Goal: Task Accomplishment & Management: Use online tool/utility

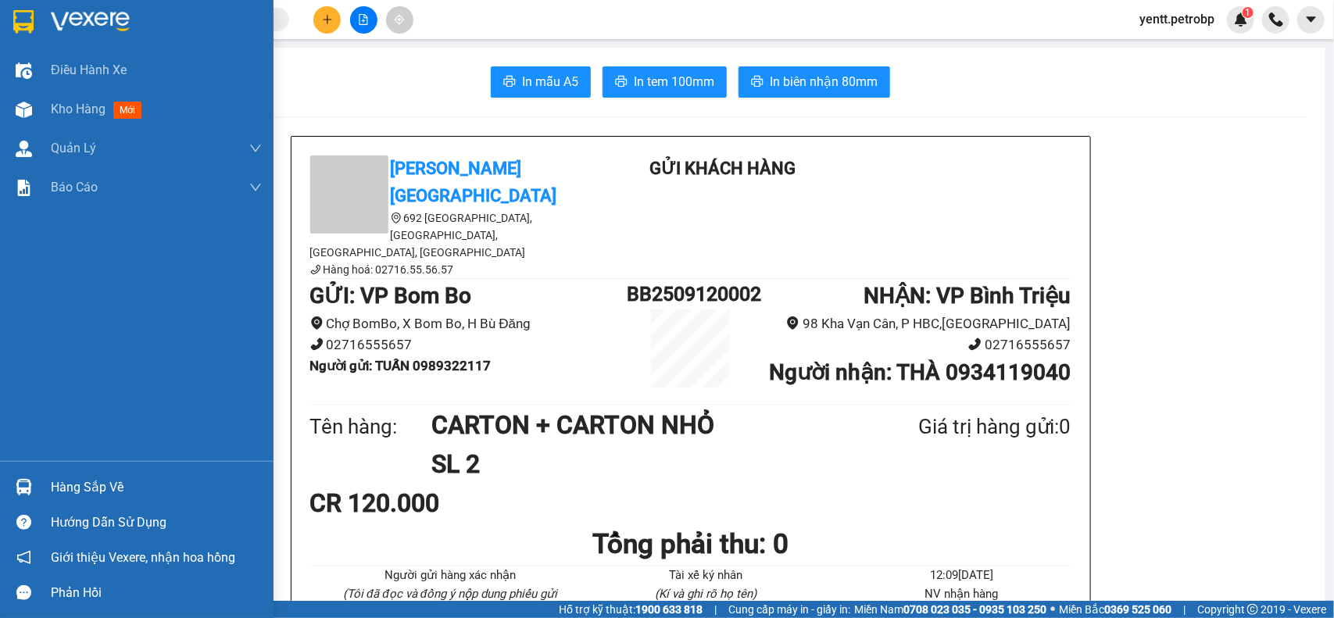
click at [87, 483] on div "Hàng sắp về" at bounding box center [156, 487] width 211 height 23
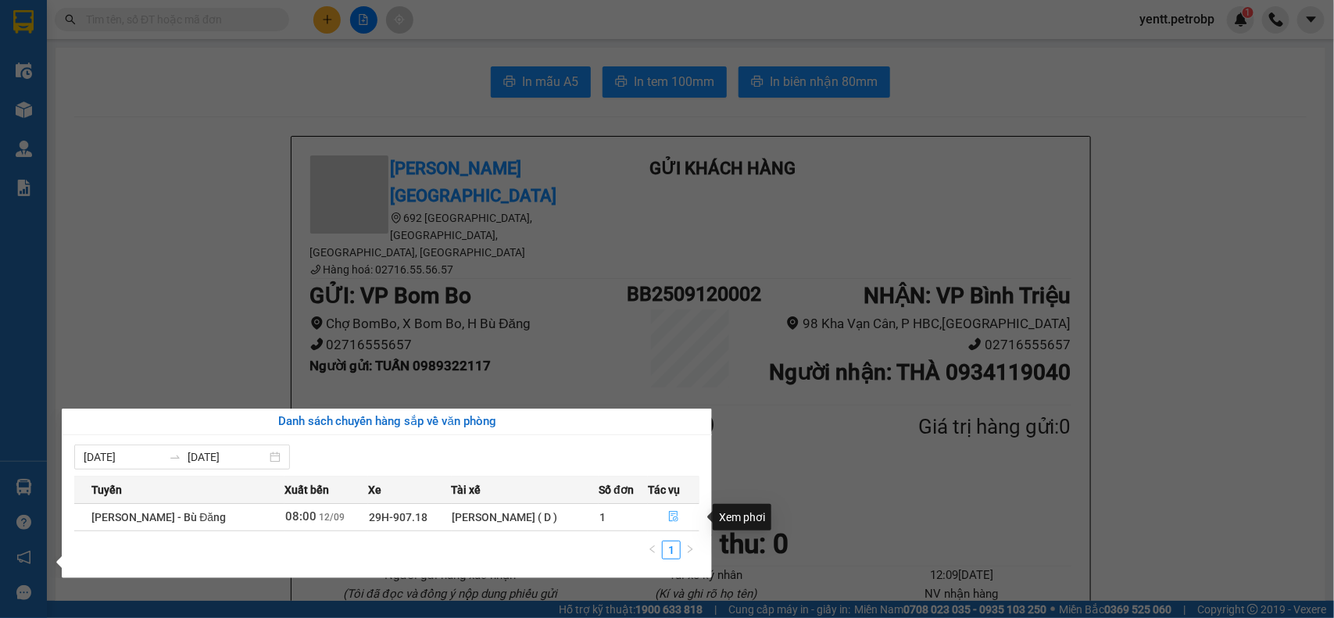
click at [664, 520] on button "button" at bounding box center [673, 517] width 50 height 25
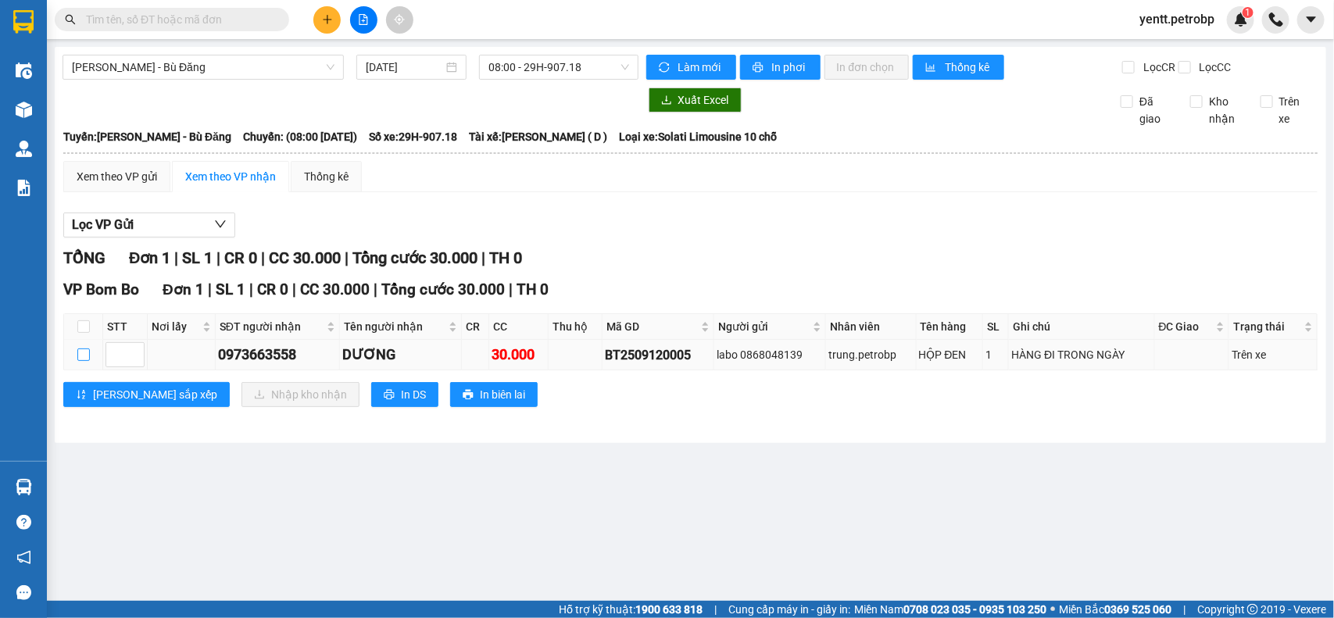
click at [83, 361] on input "checkbox" at bounding box center [83, 354] width 13 height 13
checkbox input "true"
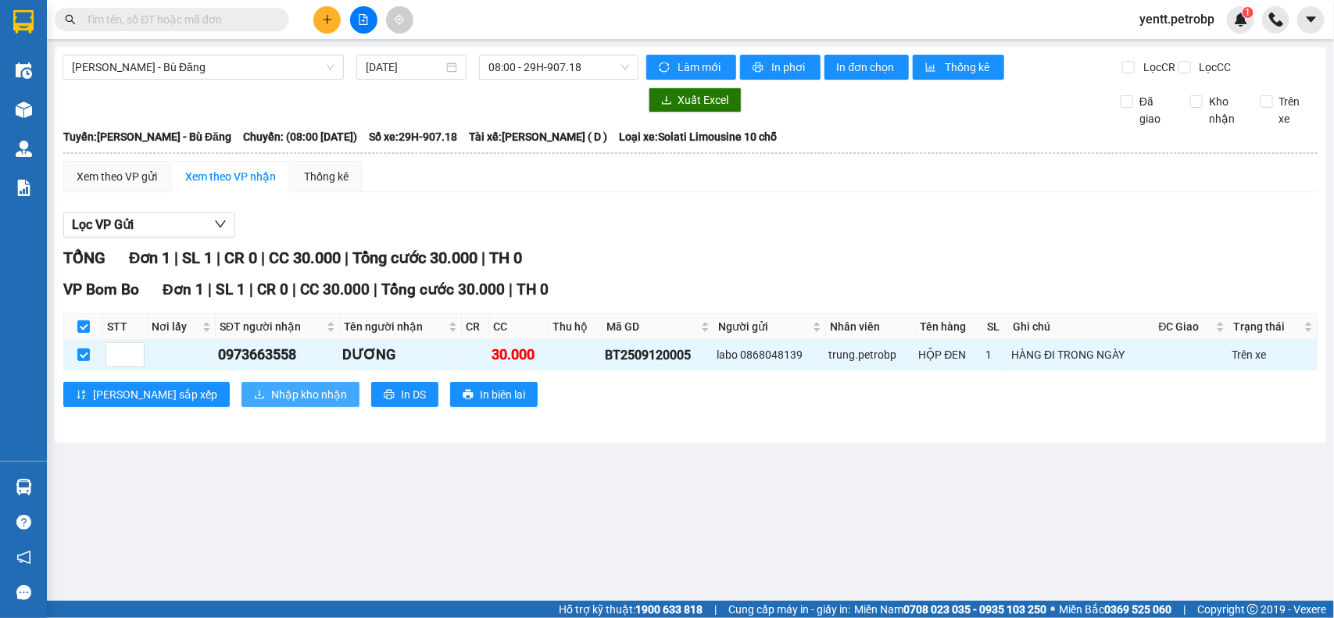
click at [271, 403] on span "Nhập kho nhận" at bounding box center [309, 394] width 76 height 17
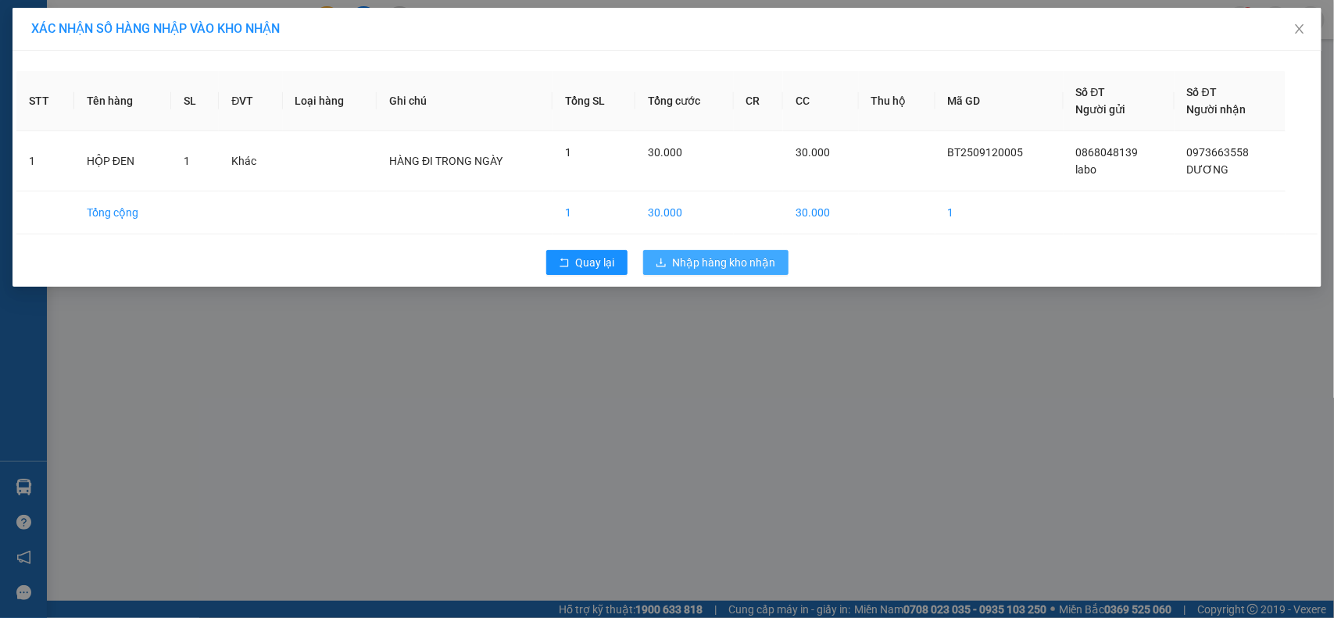
click at [731, 267] on span "Nhập hàng kho nhận" at bounding box center [724, 262] width 103 height 17
